Goal: Use online tool/utility

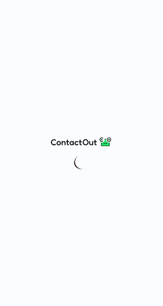
click at [47, 96] on div at bounding box center [81, 153] width 163 height 306
click at [115, 72] on div at bounding box center [81, 153] width 163 height 306
